Goal: Task Accomplishment & Management: Complete application form

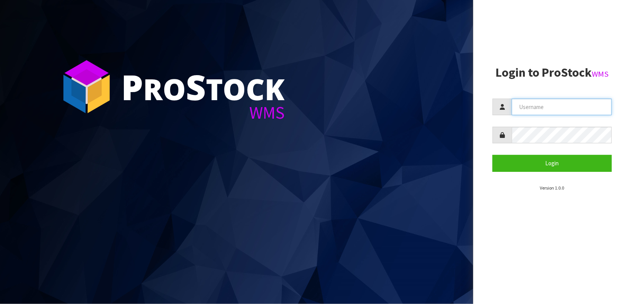
click at [544, 105] on input "text" at bounding box center [562, 107] width 100 height 17
type input "[PERSON_NAME]"
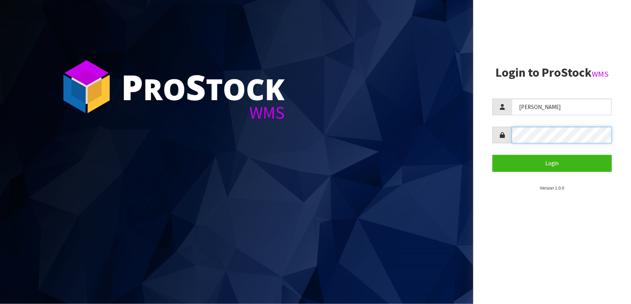
click at [493, 155] on button "Login" at bounding box center [552, 163] width 119 height 17
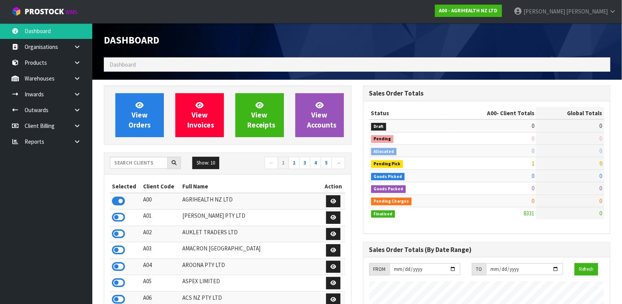
scroll to position [584, 259]
click at [144, 161] on input "text" at bounding box center [139, 163] width 58 height 12
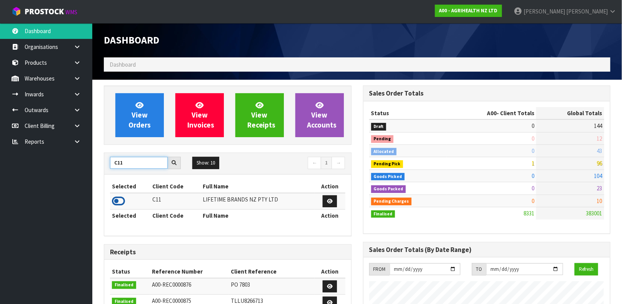
type input "C11"
click at [119, 203] on icon at bounding box center [118, 201] width 13 height 12
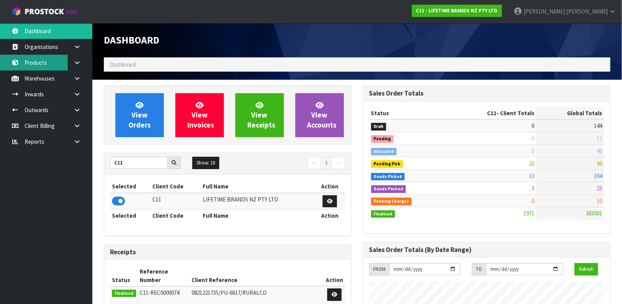
click at [56, 67] on link "Products" at bounding box center [46, 63] width 92 height 16
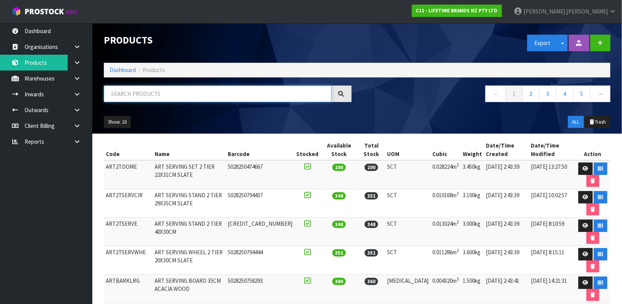
click at [147, 92] on input "text" at bounding box center [218, 93] width 228 height 17
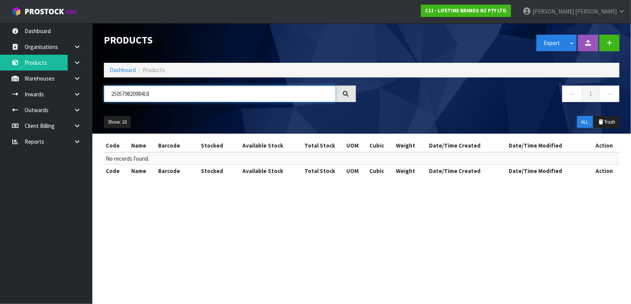
click at [154, 95] on input "25057982098418" at bounding box center [220, 93] width 232 height 17
click at [159, 93] on input "15057982098411" at bounding box center [220, 93] width 232 height 17
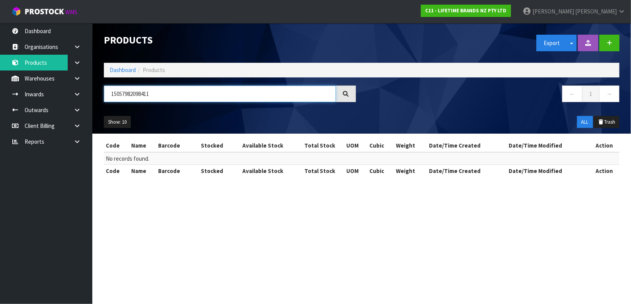
click at [159, 93] on input "15057982098411" at bounding box center [220, 93] width 232 height 17
type input "5057982098414"
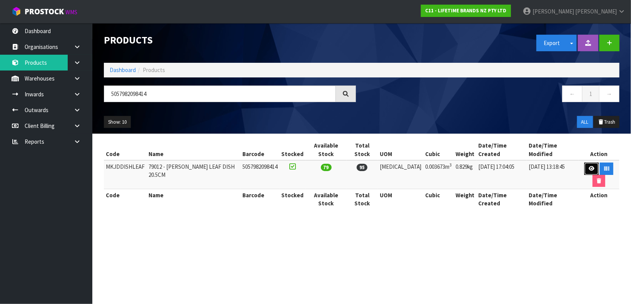
click at [589, 166] on icon at bounding box center [592, 168] width 6 height 5
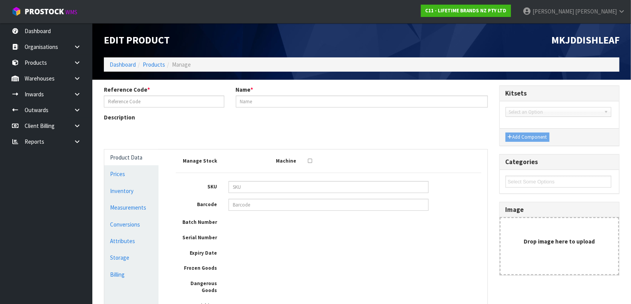
type input "MKJDDISHLEAF"
type input "79012 - [PERSON_NAME] LEAF DISH 20.5CM"
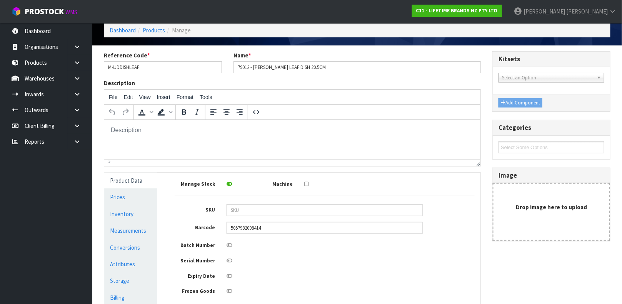
scroll to position [51, 0]
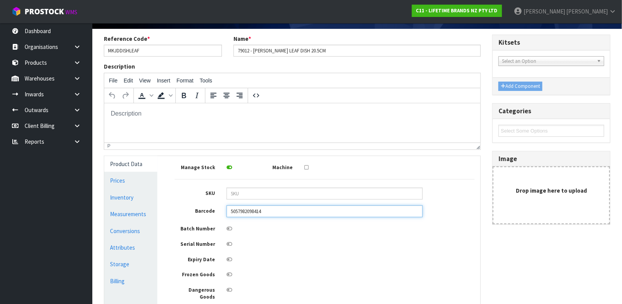
click at [272, 212] on input "5057982098414" at bounding box center [325, 211] width 196 height 12
type input "5057982098414"
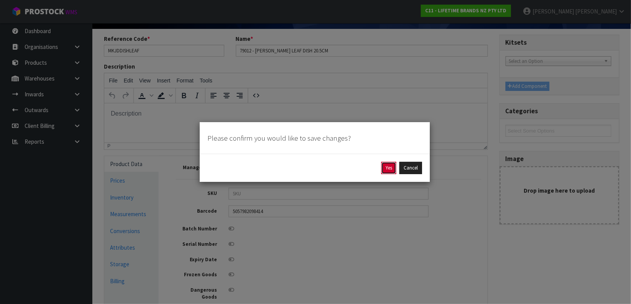
click at [389, 167] on button "Yes" at bounding box center [388, 168] width 15 height 12
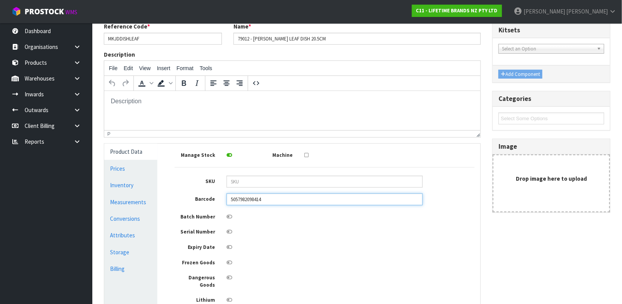
scroll to position [95, 0]
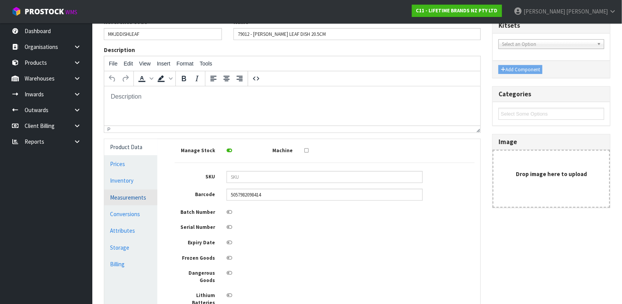
click at [139, 199] on link "Measurements" at bounding box center [130, 197] width 53 height 16
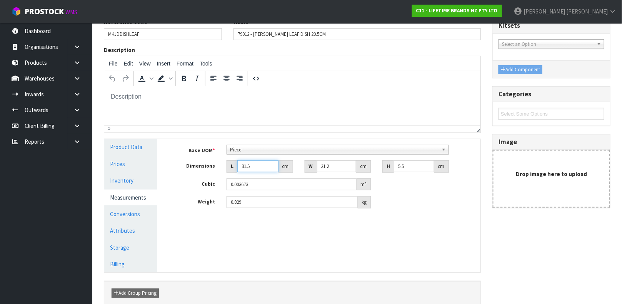
click at [255, 170] on input "31.5" at bounding box center [257, 166] width 41 height 12
type input "1"
type input "0.000117"
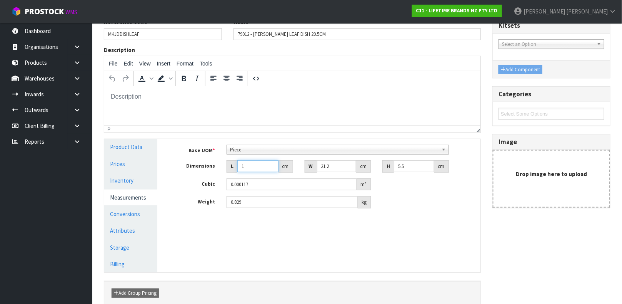
type input "0.000001"
type input "2"
type input "0.000233"
type input "25"
type input "0.002915"
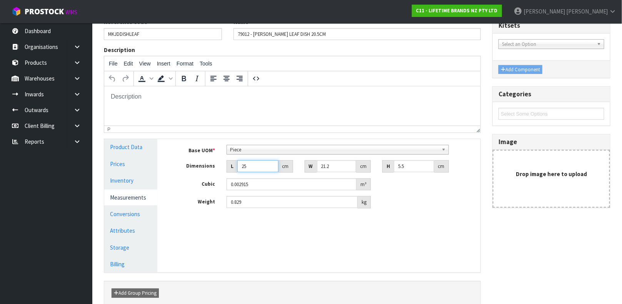
type input "25"
type input "3"
type input "0.000412"
type input "35"
type input "0.004812"
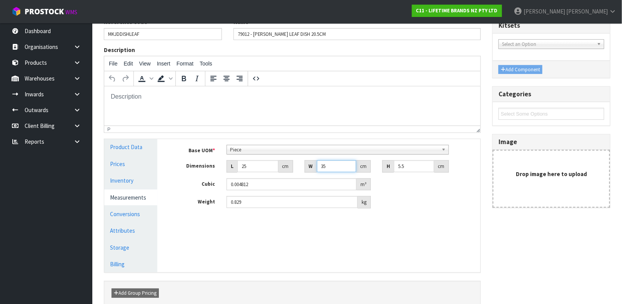
type input "35"
type input "1"
type input "0.000875"
type input "13"
type input "0.011375"
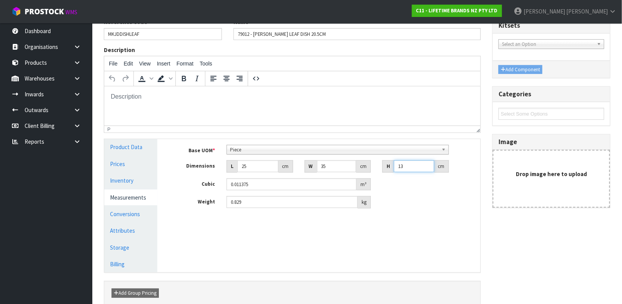
type input "13"
click at [251, 202] on input "0.829" at bounding box center [292, 202] width 131 height 12
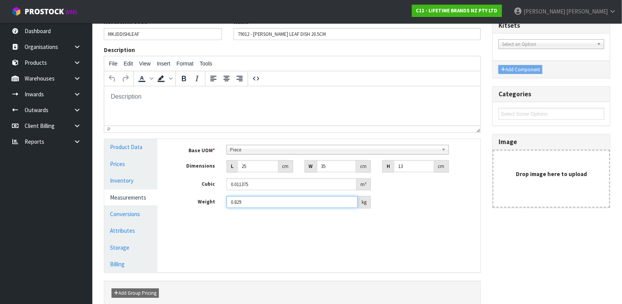
click at [251, 202] on input "0.829" at bounding box center [292, 202] width 131 height 12
type input "1.35"
click at [130, 213] on link "Conversions" at bounding box center [130, 214] width 53 height 16
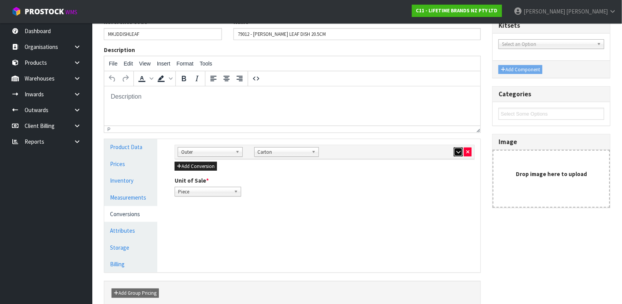
click at [454, 151] on button "button" at bounding box center [458, 151] width 9 height 9
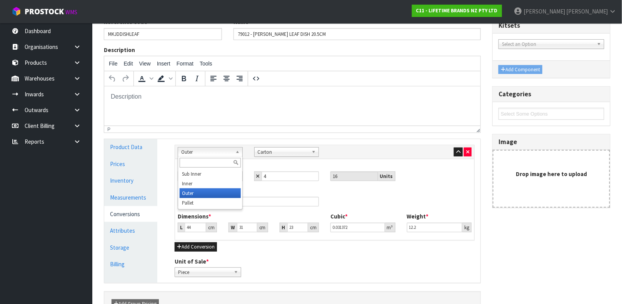
click at [234, 151] on link "Outer" at bounding box center [210, 152] width 65 height 10
click at [217, 185] on li "Inner" at bounding box center [210, 184] width 61 height 10
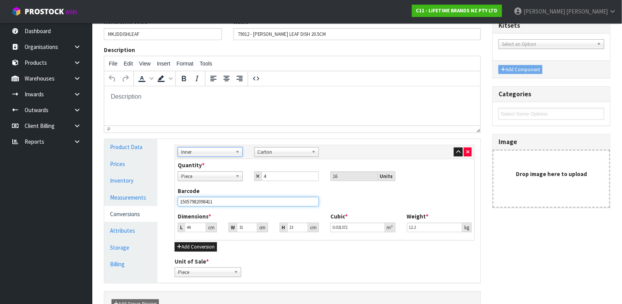
click at [256, 203] on input "15057982098411" at bounding box center [248, 202] width 141 height 10
type input "15057982098411"
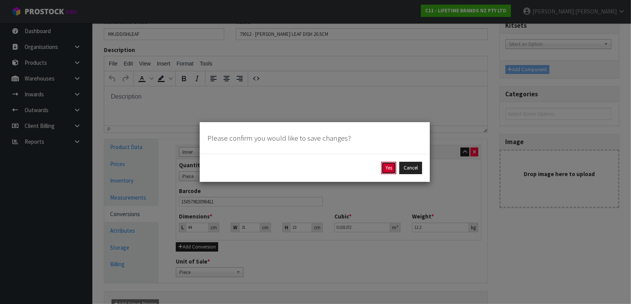
click at [383, 170] on button "Yes" at bounding box center [388, 168] width 15 height 12
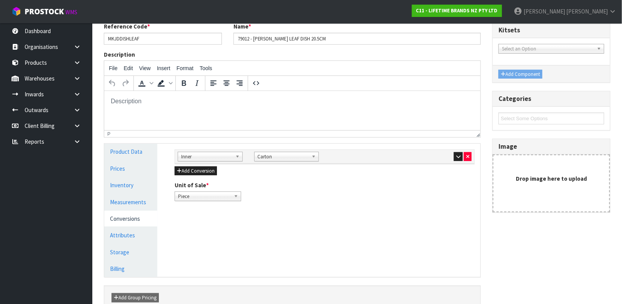
scroll to position [99, 0]
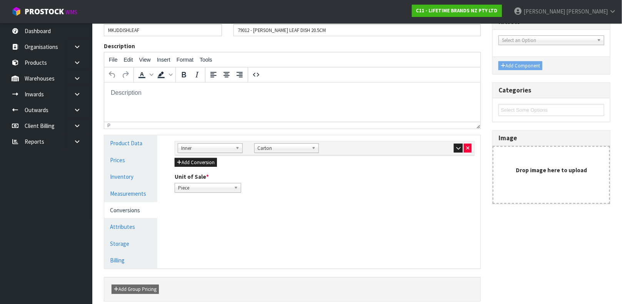
click at [317, 210] on div "Manage Stock Machine SKU Barcode 5057982098414 Batch Number Serial Number Expir…" at bounding box center [324, 201] width 323 height 133
click at [185, 165] on button "Add Conversion" at bounding box center [196, 162] width 42 height 9
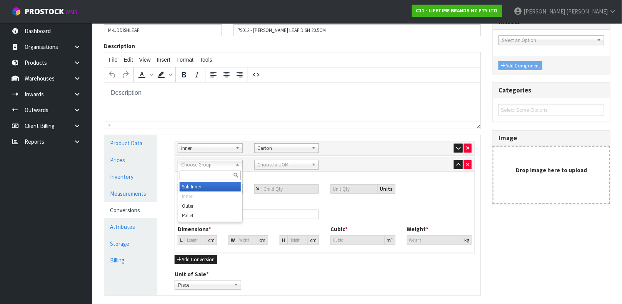
click at [237, 160] on b at bounding box center [239, 164] width 7 height 9
click at [206, 205] on li "Outer" at bounding box center [210, 206] width 61 height 10
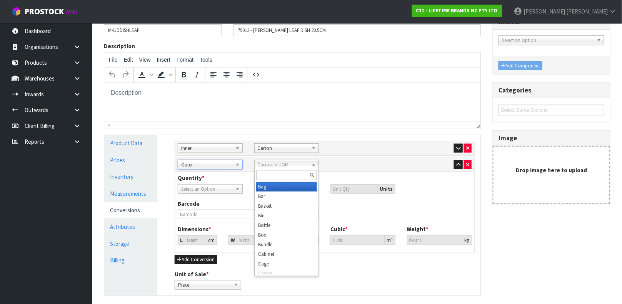
click at [289, 165] on span "Choose a UOM" at bounding box center [283, 164] width 51 height 9
click at [277, 174] on input "text" at bounding box center [286, 175] width 61 height 10
type input "C"
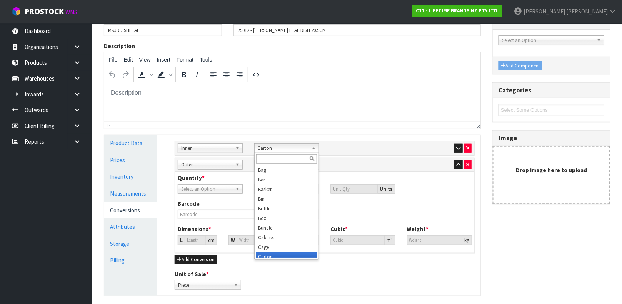
scroll to position [3, 0]
click at [310, 147] on link "Carton" at bounding box center [286, 148] width 65 height 10
click at [281, 158] on input "text" at bounding box center [286, 159] width 61 height 10
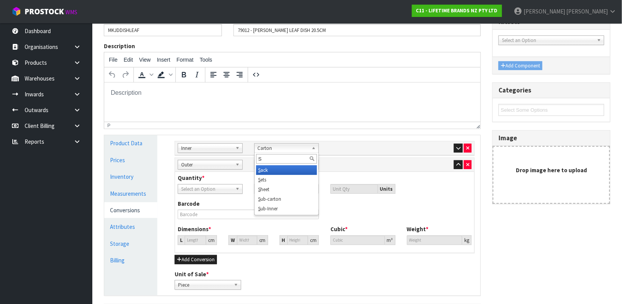
scroll to position [0, 0]
type input "S"
click at [290, 199] on li "S ub-carton" at bounding box center [286, 199] width 61 height 10
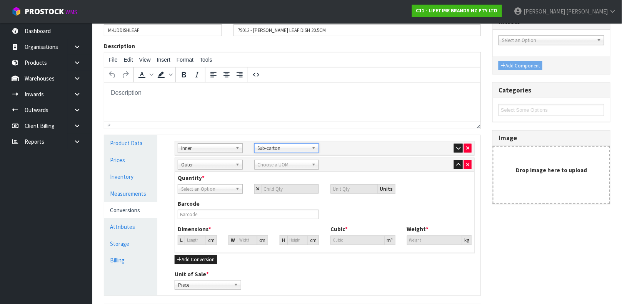
click at [314, 164] on b at bounding box center [315, 164] width 7 height 9
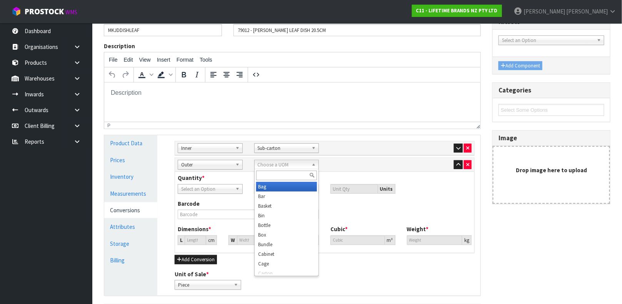
click at [288, 178] on input "text" at bounding box center [286, 175] width 61 height 10
type input "C"
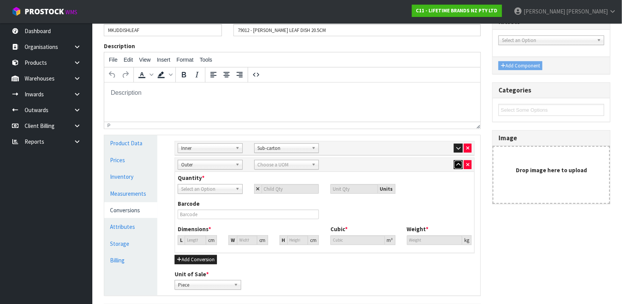
click at [459, 165] on icon "button" at bounding box center [458, 164] width 4 height 5
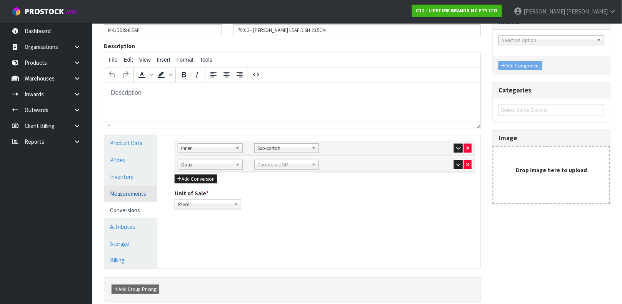
click at [120, 189] on link "Measurements" at bounding box center [130, 193] width 53 height 16
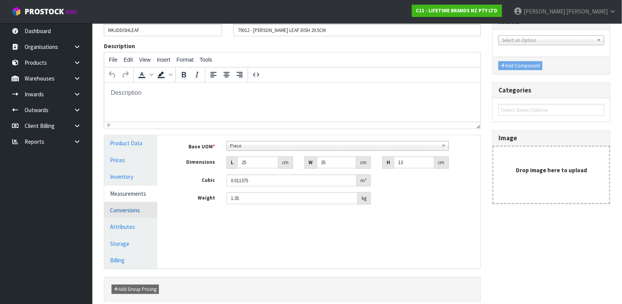
click at [126, 209] on link "Conversions" at bounding box center [130, 210] width 53 height 16
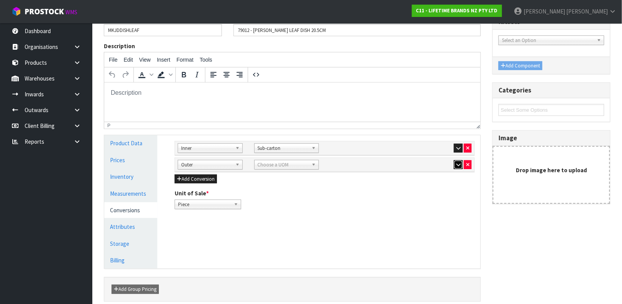
click at [459, 167] on icon "button" at bounding box center [458, 164] width 4 height 5
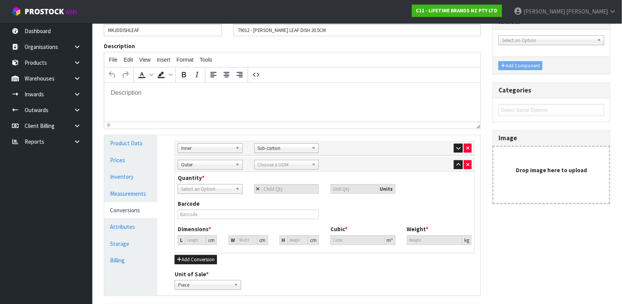
click at [274, 164] on span "Choose a UOM" at bounding box center [283, 164] width 51 height 9
type input "CAR"
click at [456, 150] on icon "button" at bounding box center [458, 147] width 4 height 5
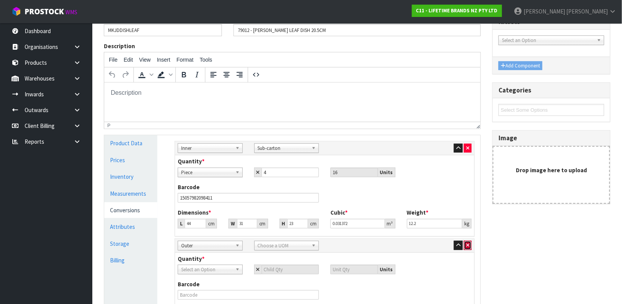
click at [468, 248] on button "button" at bounding box center [468, 245] width 8 height 9
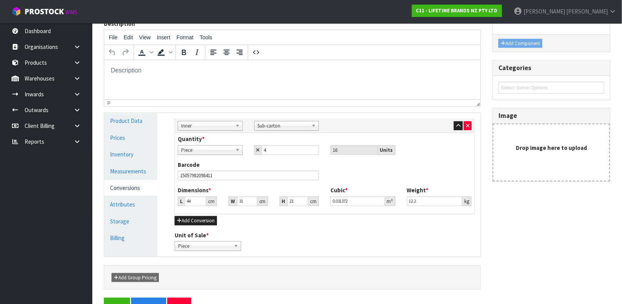
scroll to position [144, 0]
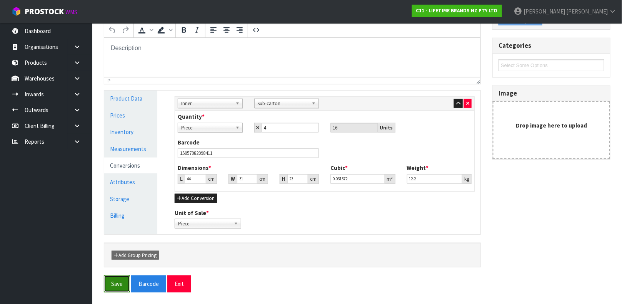
click at [121, 286] on button "Save" at bounding box center [117, 283] width 26 height 17
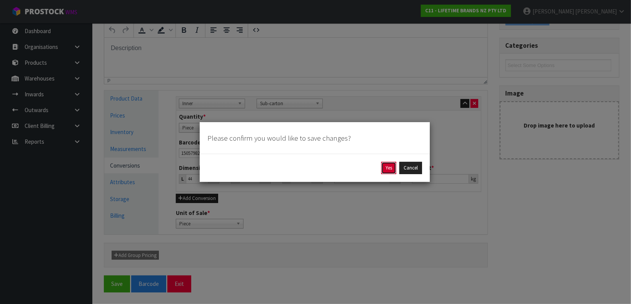
click at [386, 169] on button "Yes" at bounding box center [388, 168] width 15 height 12
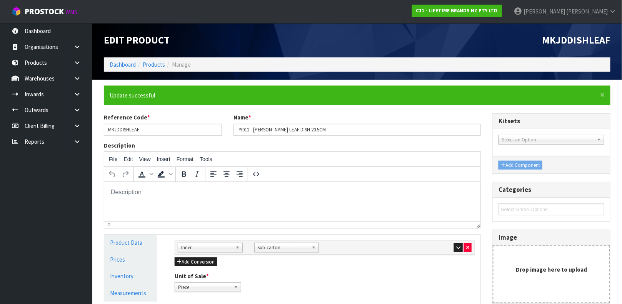
scroll to position [133, 0]
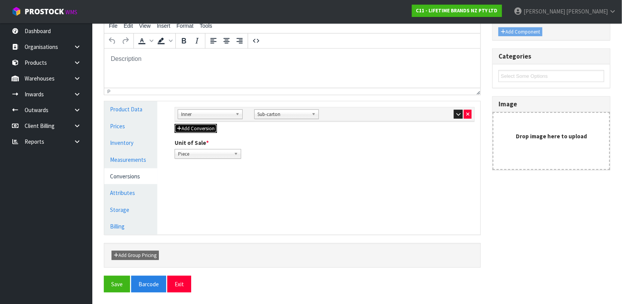
click at [199, 127] on button "Add Conversion" at bounding box center [196, 128] width 42 height 9
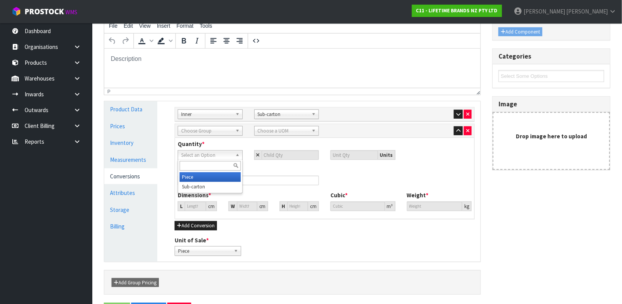
click at [231, 155] on span "Select an Option" at bounding box center [206, 154] width 51 height 9
click at [214, 167] on input "text" at bounding box center [210, 166] width 61 height 10
click at [236, 153] on b at bounding box center [239, 154] width 7 height 9
type input "O"
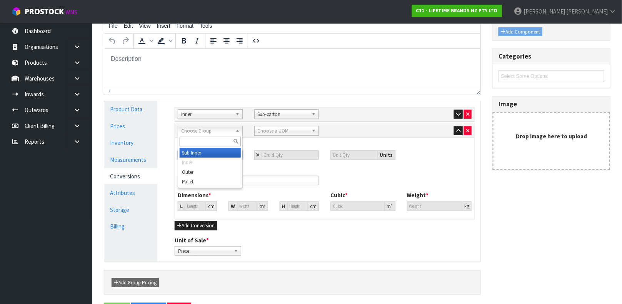
click at [231, 126] on span "Choose Group" at bounding box center [206, 130] width 51 height 9
click at [198, 173] on li "Outer" at bounding box center [210, 172] width 61 height 10
click at [299, 129] on span "Choose a UOM" at bounding box center [283, 130] width 51 height 9
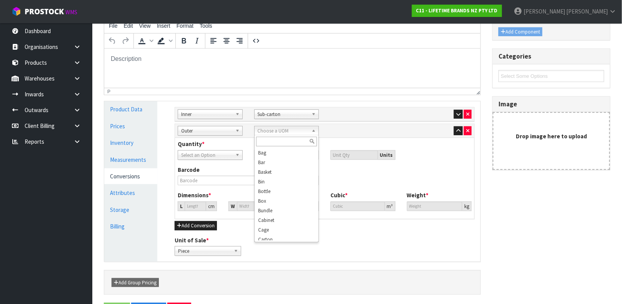
click at [280, 141] on input "text" at bounding box center [286, 142] width 61 height 10
type input "C"
click at [273, 169] on li "C arton" at bounding box center [286, 172] width 61 height 10
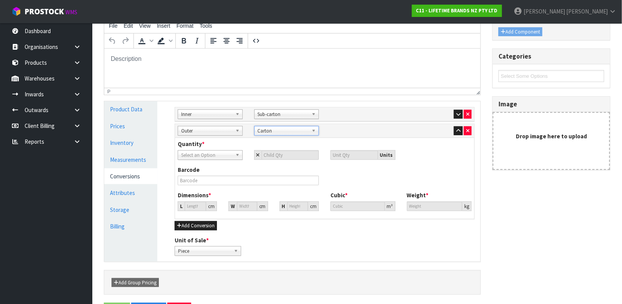
click at [229, 157] on span "Select an Option" at bounding box center [206, 154] width 51 height 9
click at [218, 188] on li "Sub-carton" at bounding box center [210, 187] width 61 height 10
click at [297, 157] on input "number" at bounding box center [291, 155] width 58 height 10
type input "4"
type input "64"
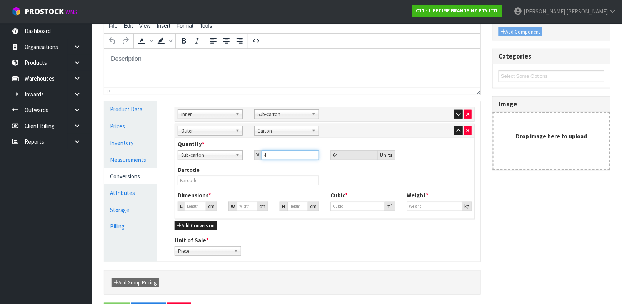
type input "4"
type input "89.959"
type input "0.728"
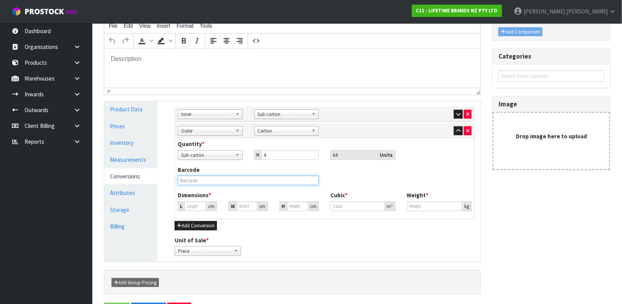
type input "86.4"
click at [194, 180] on input "text" at bounding box center [248, 180] width 141 height 10
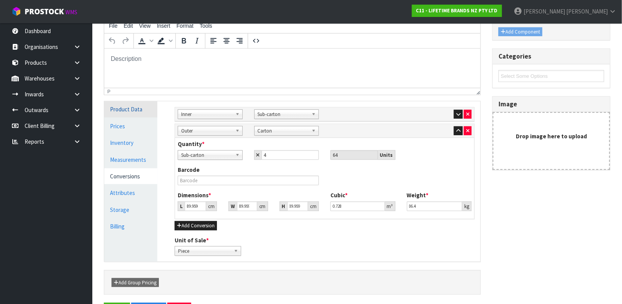
click at [131, 114] on link "Product Data" at bounding box center [130, 109] width 53 height 16
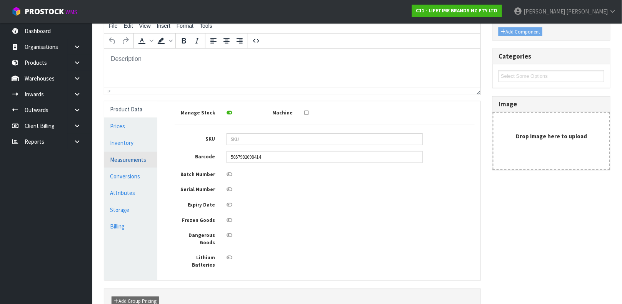
click at [121, 155] on link "Measurements" at bounding box center [130, 160] width 53 height 16
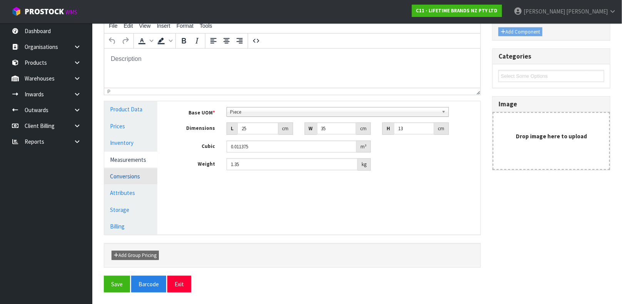
click at [132, 178] on link "Conversions" at bounding box center [130, 176] width 53 height 16
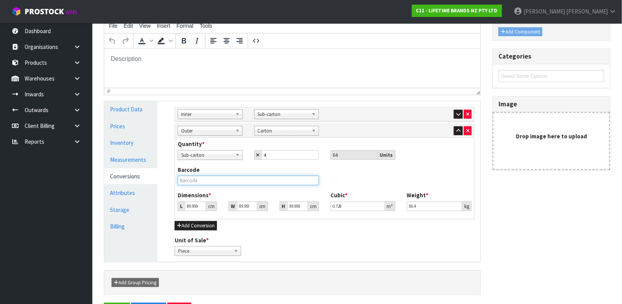
click at [220, 182] on input "text" at bounding box center [248, 180] width 141 height 10
type input "25057982098418"
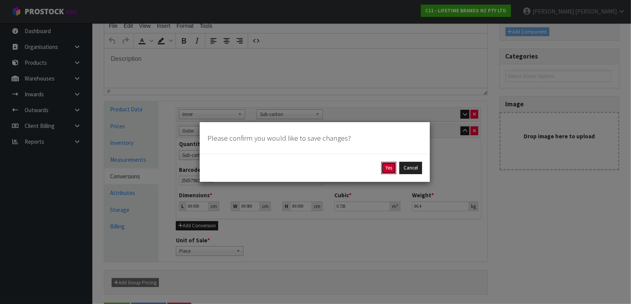
click at [385, 170] on button "Yes" at bounding box center [388, 168] width 15 height 12
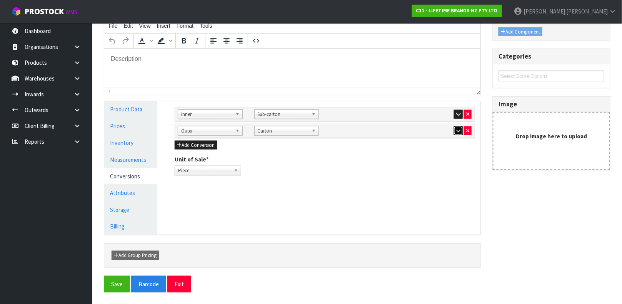
click at [456, 129] on icon "button" at bounding box center [458, 130] width 4 height 5
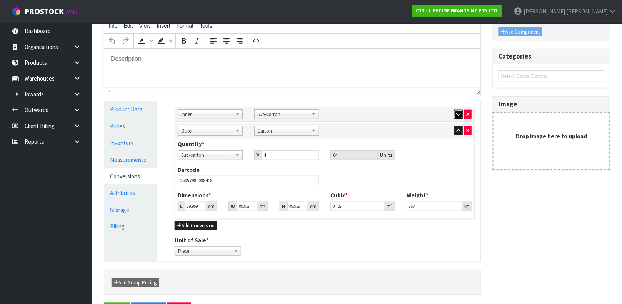
click at [456, 113] on icon "button" at bounding box center [458, 114] width 4 height 5
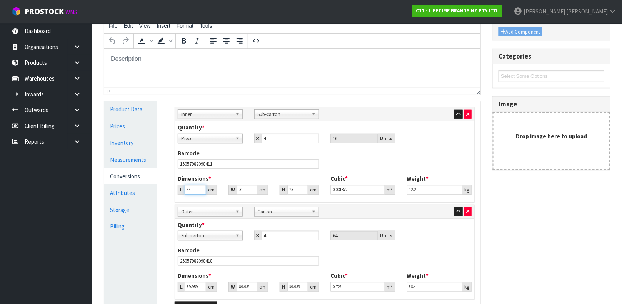
click at [190, 189] on input "44" at bounding box center [196, 190] width 22 height 10
click at [194, 189] on input "44" at bounding box center [196, 190] width 22 height 10
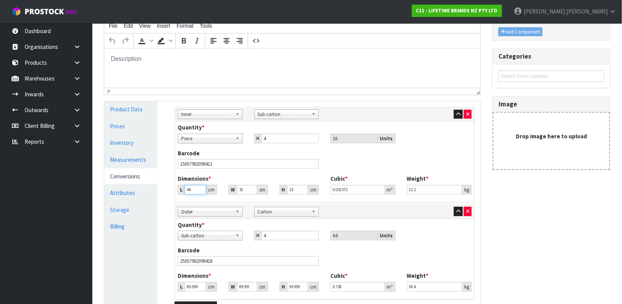
type input "5"
type input "0.003565"
type input "51"
type input "0.036363"
type input "51"
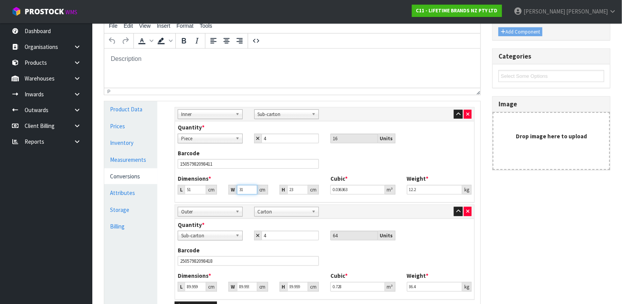
type input "3"
type input "0.003519"
type input "37"
type input "0.043401"
type input "37"
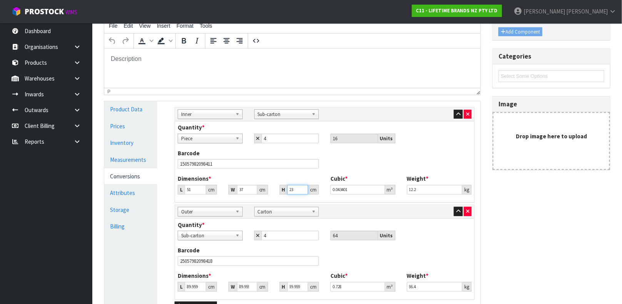
type input "2"
type input "0.003774"
type input "28"
type input "0.052836"
type input "28"
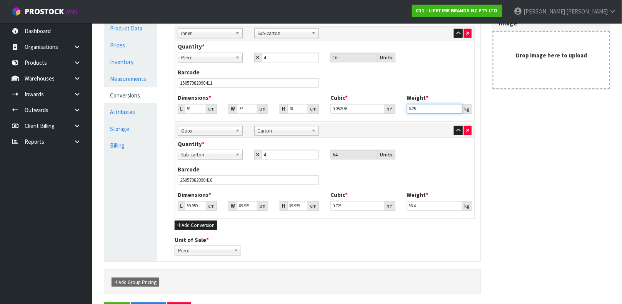
scroll to position [215, 0]
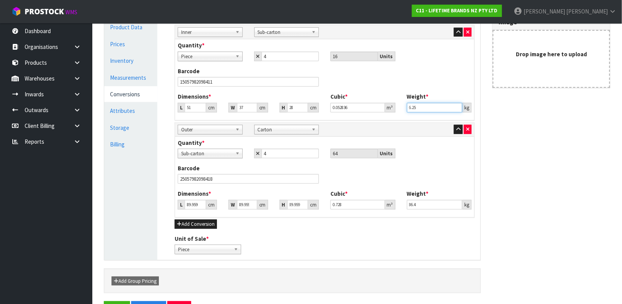
type input "6.25"
click at [190, 205] on input "89.959" at bounding box center [196, 205] width 22 height 10
type input "5"
type input "0.040463"
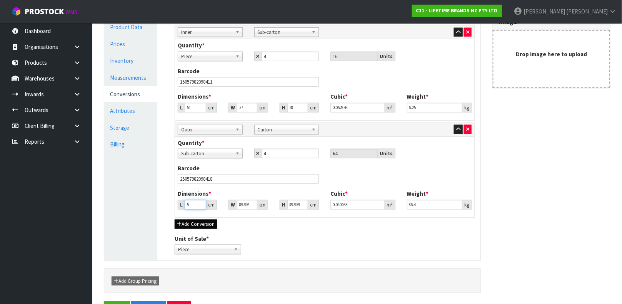
type input "53"
type input "0.428909"
type input "53"
type input "7"
type input "0.033375"
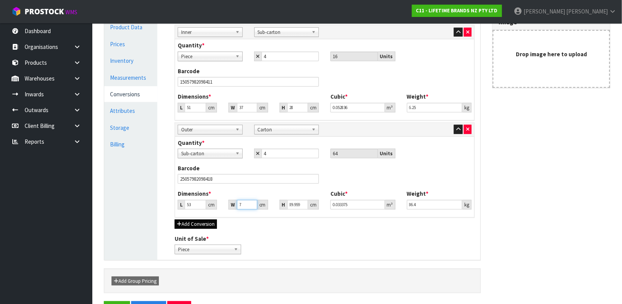
type input "74"
type input "0.352819"
type input "74"
type input "5"
type input "0.01961"
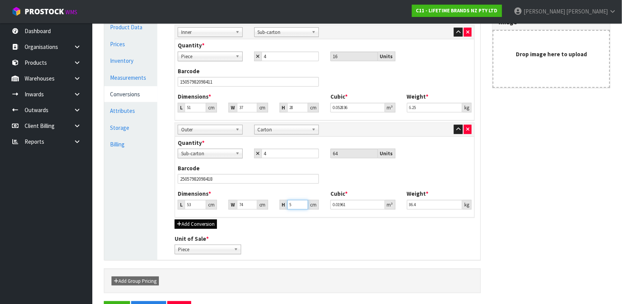
type input "57"
type input "0.223554"
type input "57"
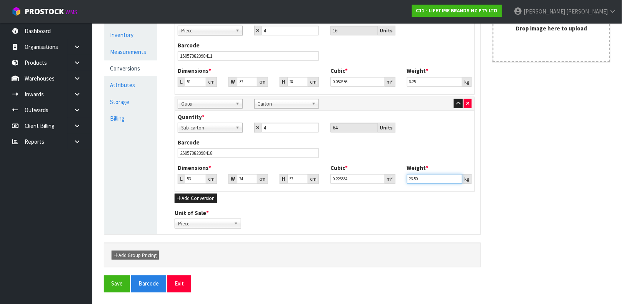
scroll to position [241, 0]
type input "26.50"
click at [119, 284] on button "Save" at bounding box center [117, 284] width 26 height 17
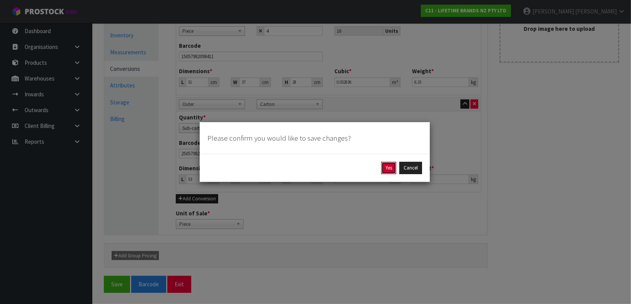
click at [389, 169] on button "Yes" at bounding box center [388, 168] width 15 height 12
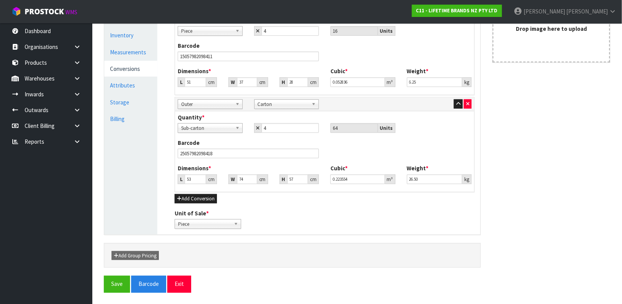
scroll to position [0, 0]
